Goal: Check status: Check status

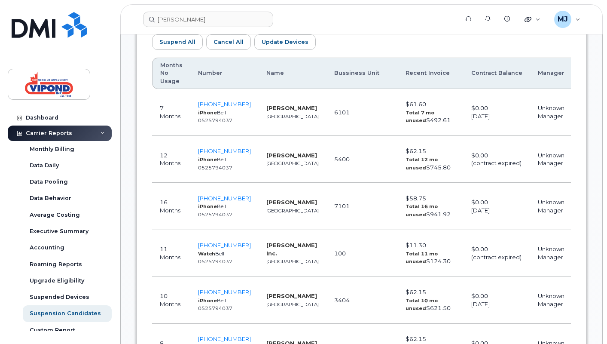
scroll to position [530, 0]
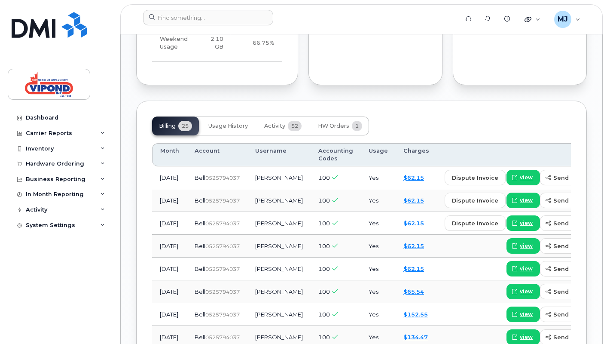
scroll to position [782, 0]
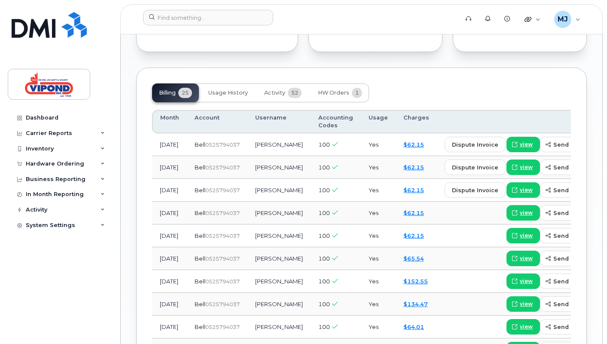
click at [311, 210] on td "100" at bounding box center [336, 213] width 50 height 23
click at [49, 110] on link "Dashboard" at bounding box center [60, 117] width 104 height 15
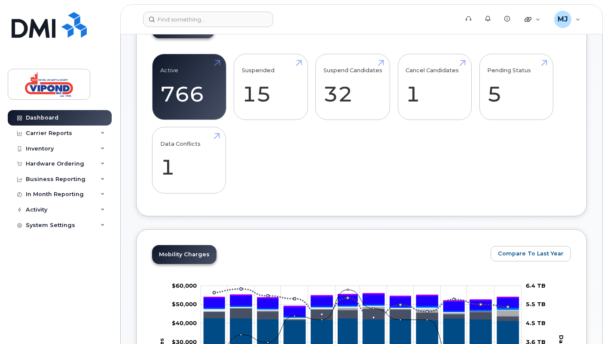
scroll to position [267, 0]
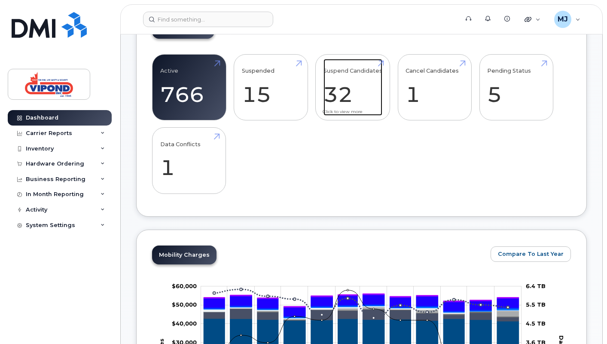
click at [355, 95] on link "Suspend Candidates 32" at bounding box center [353, 87] width 59 height 57
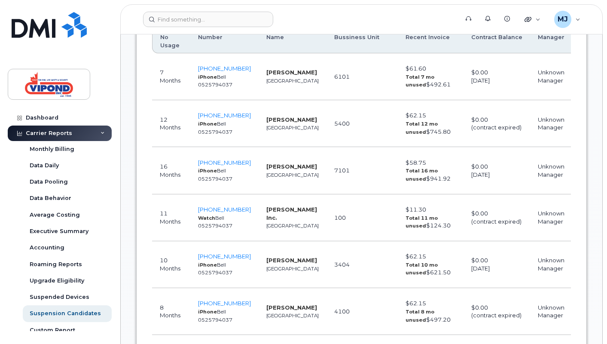
scroll to position [550, 0]
drag, startPoint x: 366, startPoint y: 157, endPoint x: 384, endPoint y: 158, distance: 18.1
click at [398, 158] on td "$58.75 Total 16 mo unused $941.92" at bounding box center [431, 169] width 66 height 47
click at [48, 118] on div "Dashboard" at bounding box center [42, 117] width 33 height 7
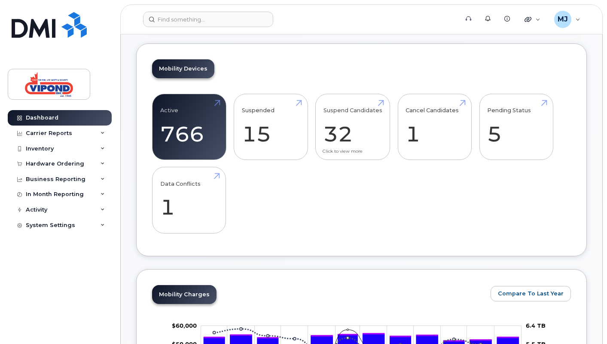
scroll to position [226, 0]
